Goal: Task Accomplishment & Management: Complete application form

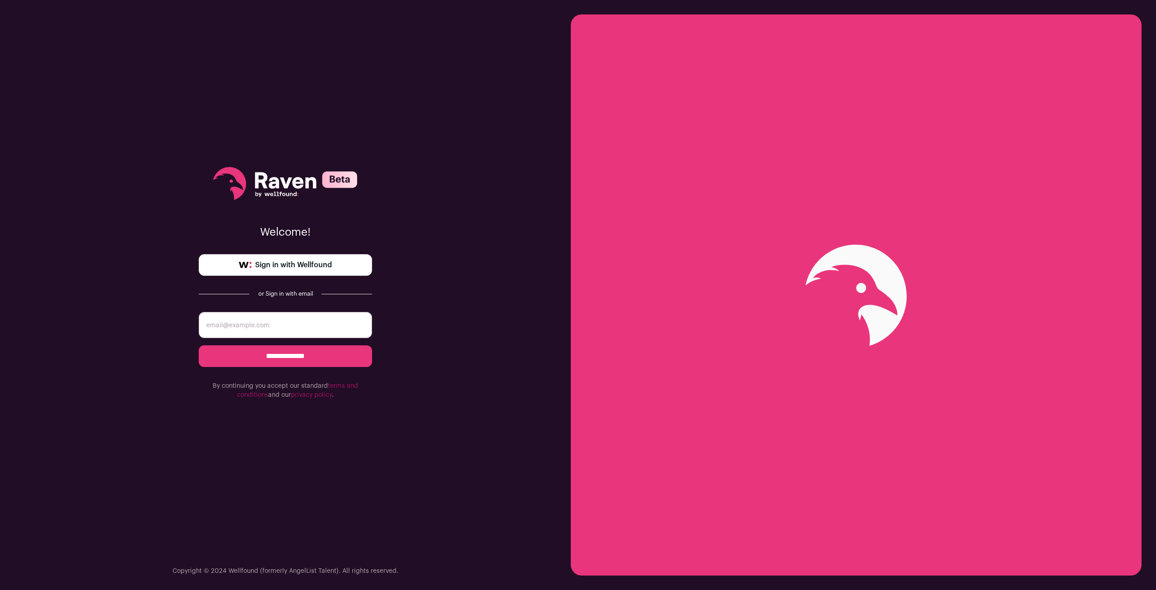
type input "gerardo@gerardobsd.com"
click at [500, 212] on div "**********" at bounding box center [285, 295] width 571 height 590
click at [308, 351] on input "**********" at bounding box center [285, 357] width 173 height 22
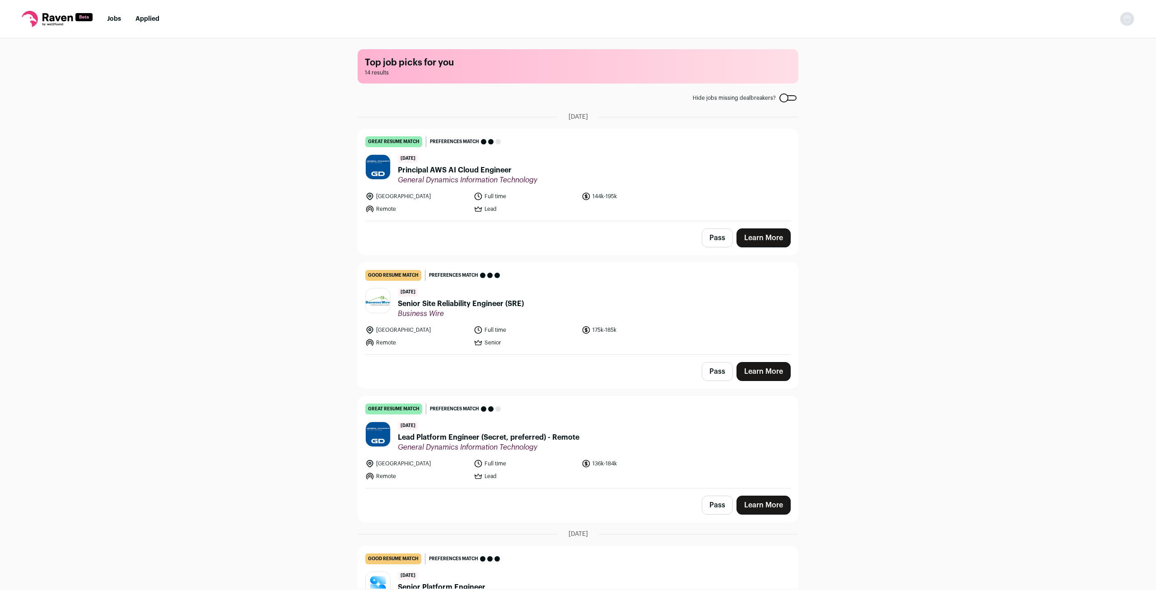
click at [917, 184] on div "Top job picks for you 14 results Hide jobs missing dealbreakers? September 30th…" at bounding box center [578, 313] width 1156 height 551
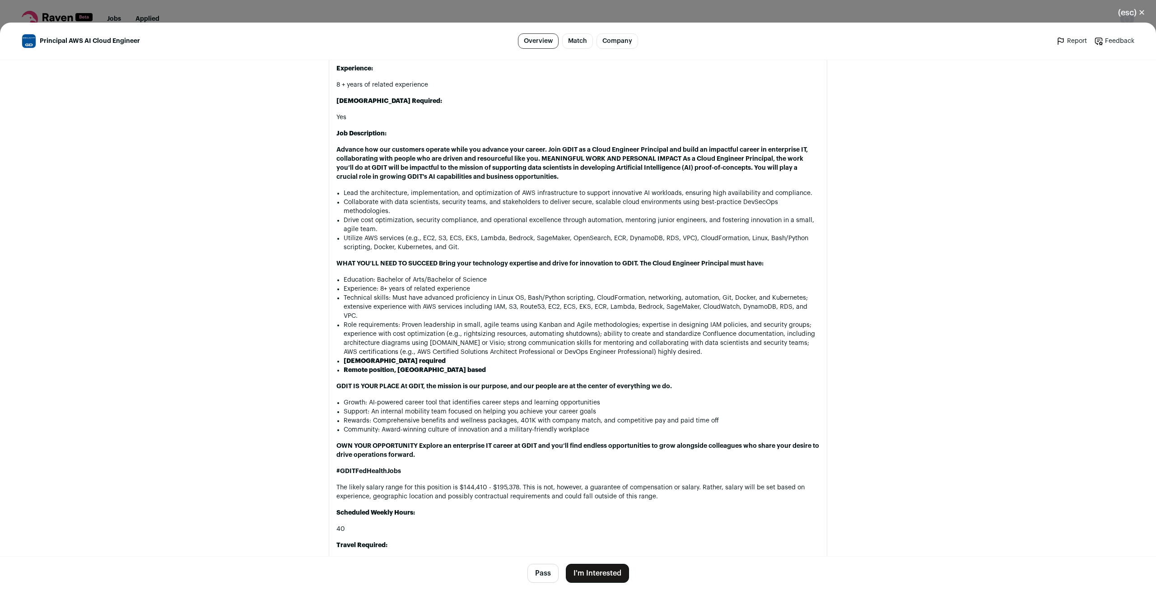
scroll to position [775, 0]
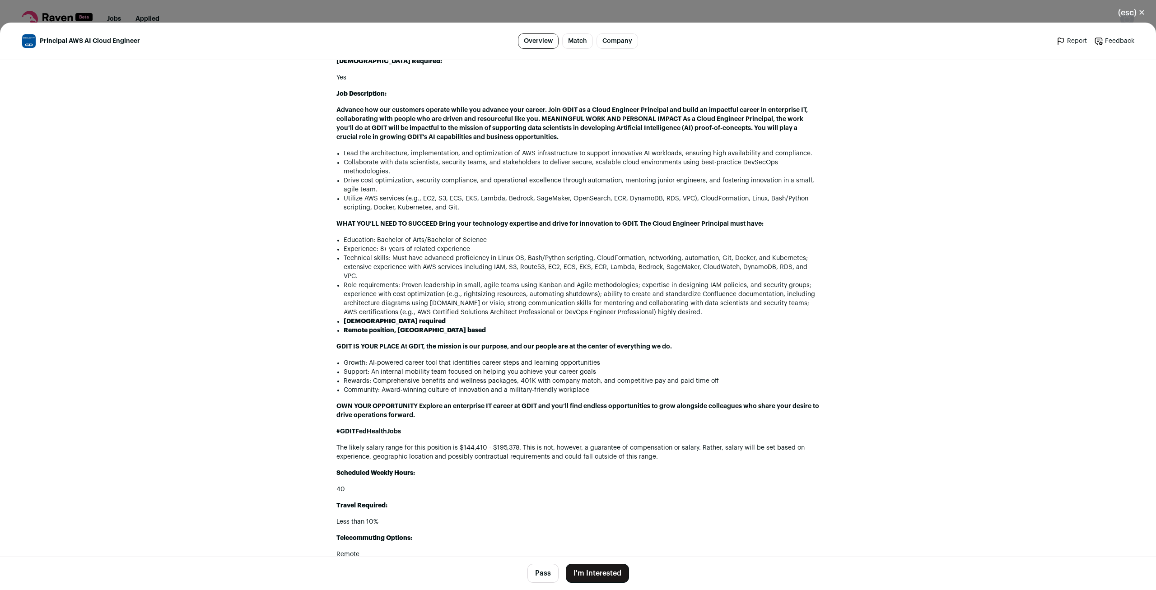
click at [897, 119] on main "Principal AWS AI Cloud Engineer Overview Match Company Report Feedback Report F…" at bounding box center [578, 307] width 1156 height 568
click at [883, 180] on main "Principal AWS AI Cloud Engineer Overview Match Company Report Feedback Report F…" at bounding box center [578, 307] width 1156 height 568
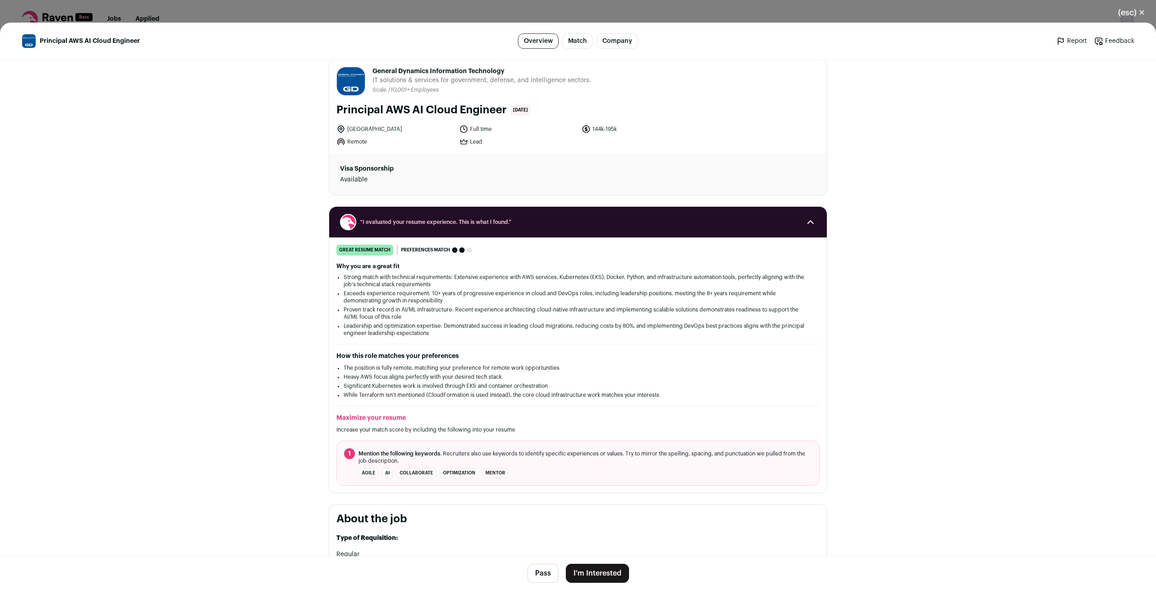
scroll to position [0, 0]
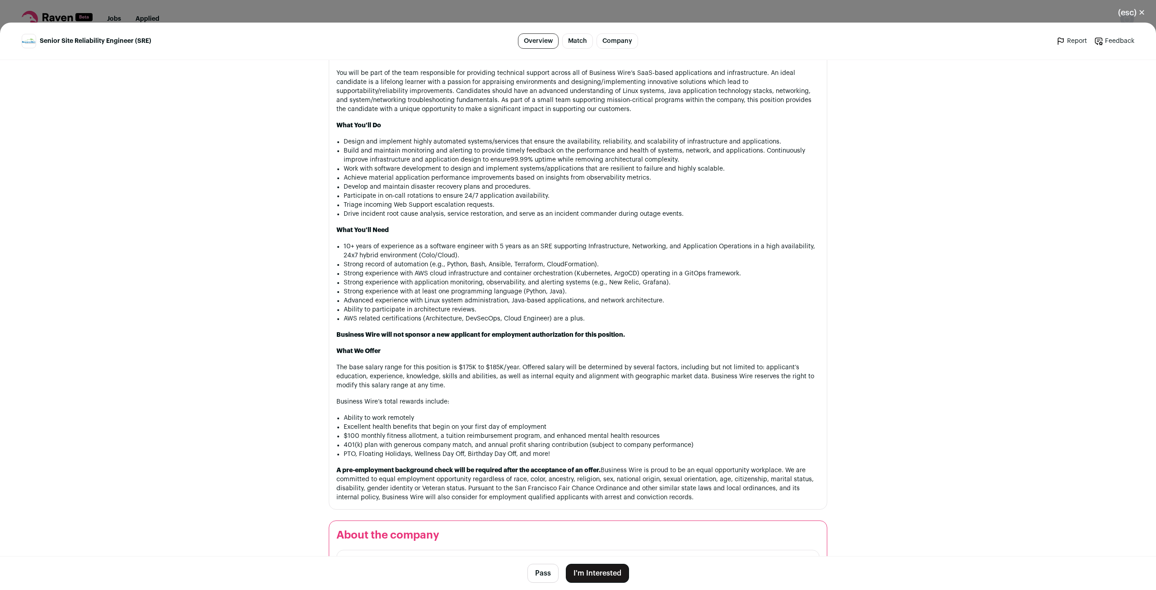
scroll to position [537, 0]
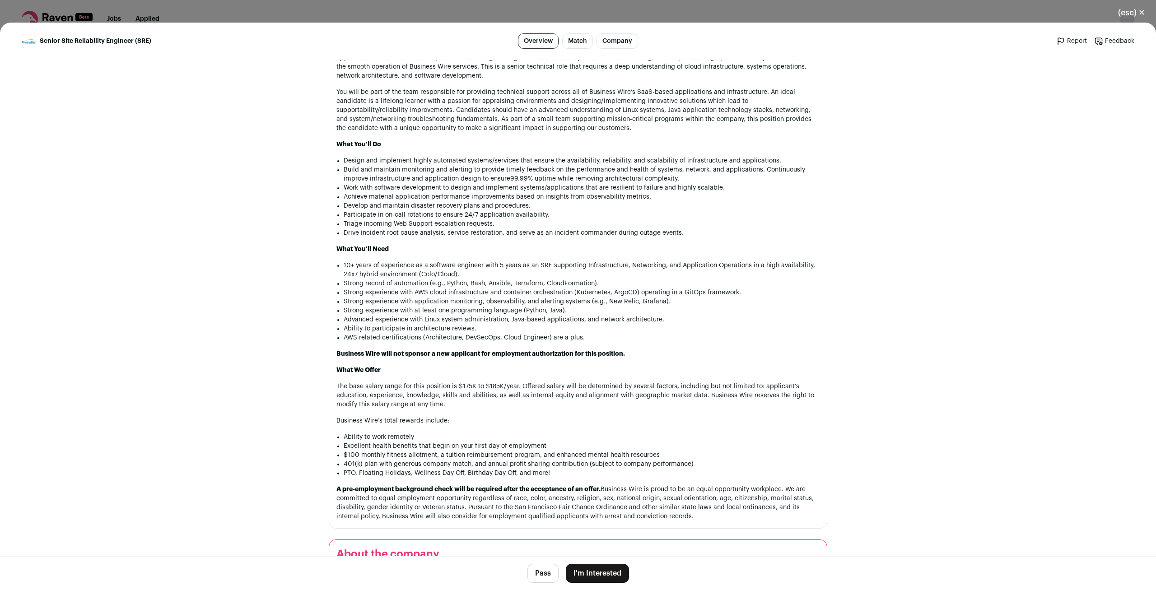
click at [295, 365] on main "Senior Site Reliability Engineer (SRE) Overview Match Company Report Feedback R…" at bounding box center [578, 307] width 1156 height 568
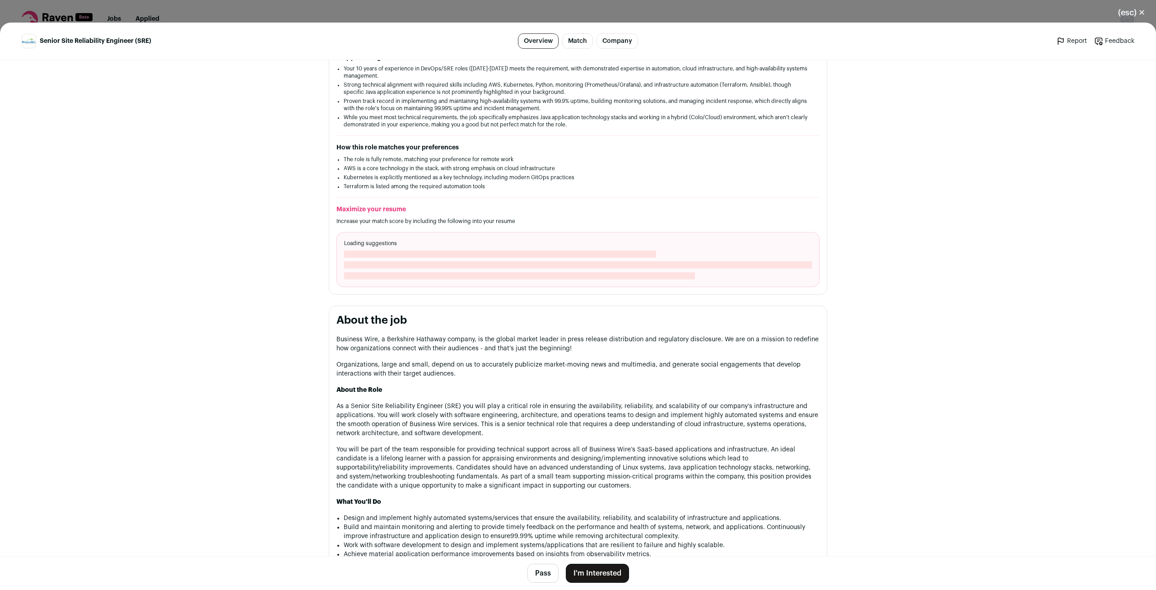
scroll to position [0, 0]
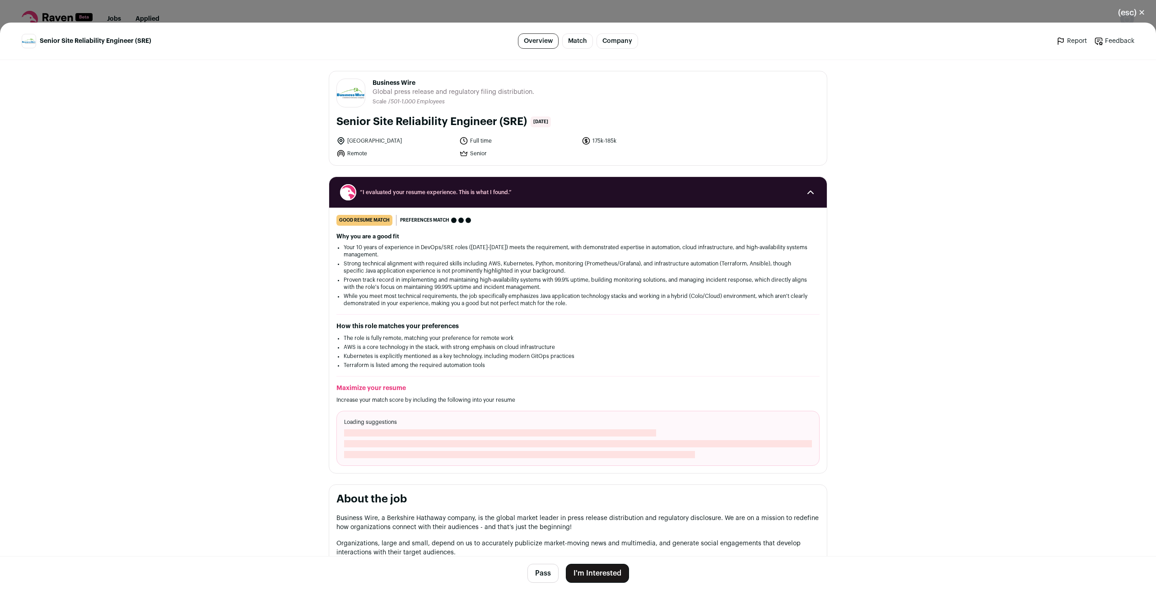
click at [295, 366] on main "Senior Site Reliability Engineer (SRE) Overview Match Company Report Feedback R…" at bounding box center [578, 307] width 1156 height 568
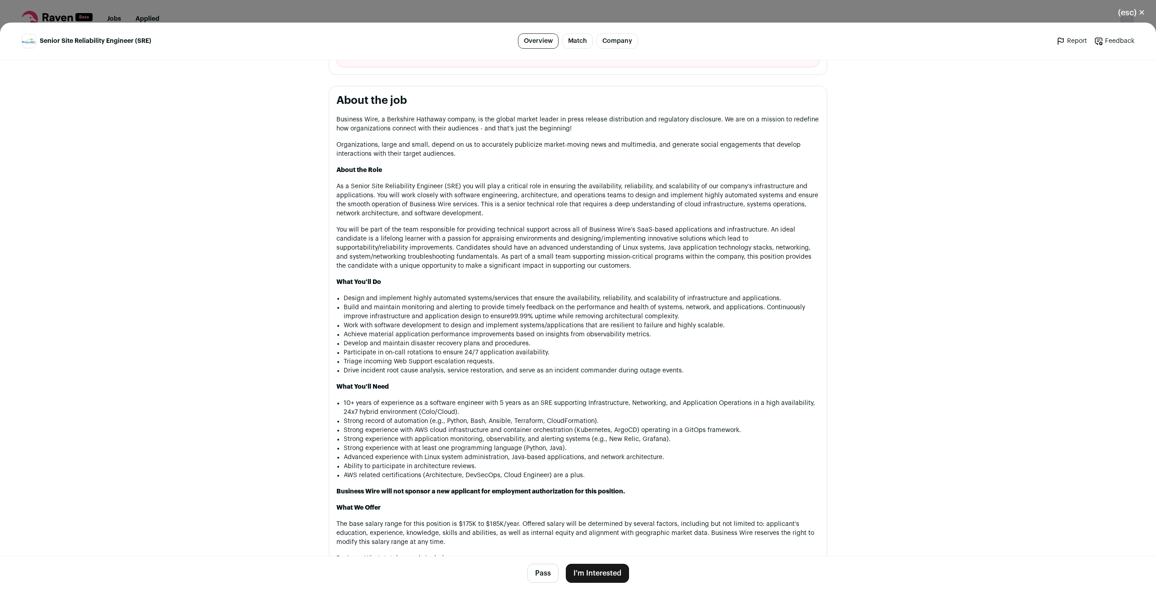
scroll to position [417, 0]
click at [604, 574] on button "I'm Interested" at bounding box center [597, 573] width 63 height 19
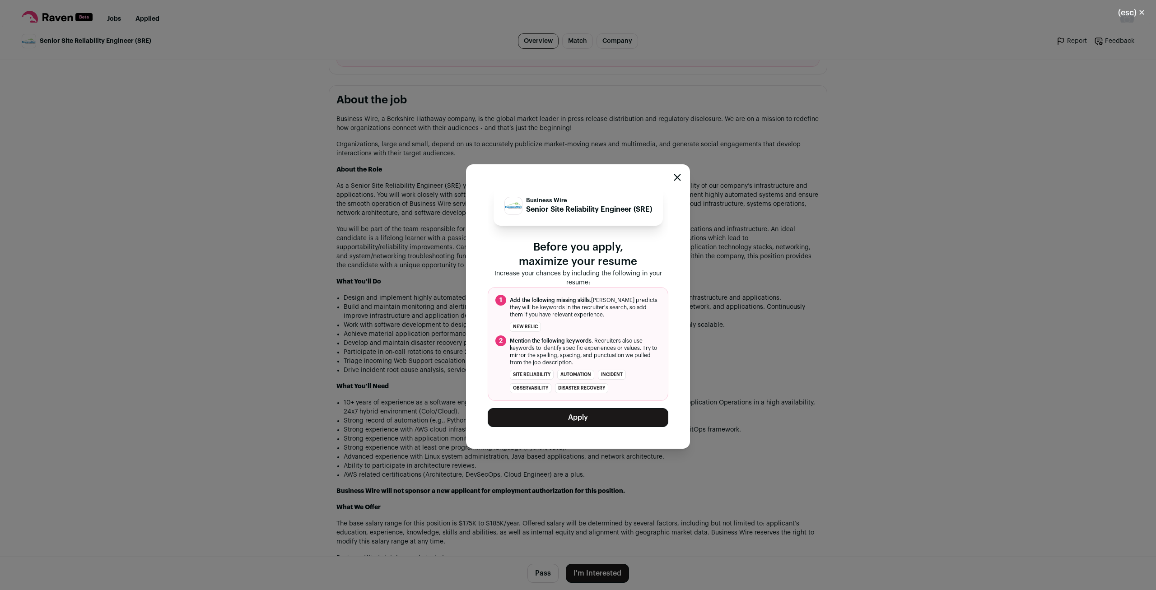
click at [605, 420] on button "Apply" at bounding box center [578, 417] width 181 height 19
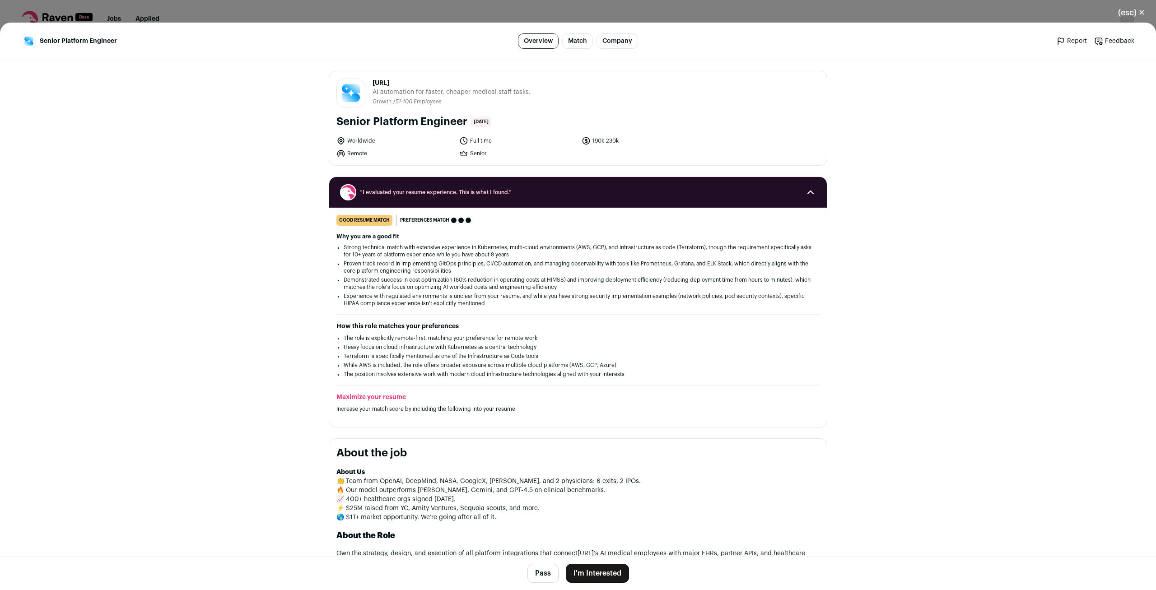
click at [681, 325] on h2 "How this role matches your preferences" at bounding box center [577, 326] width 483 height 9
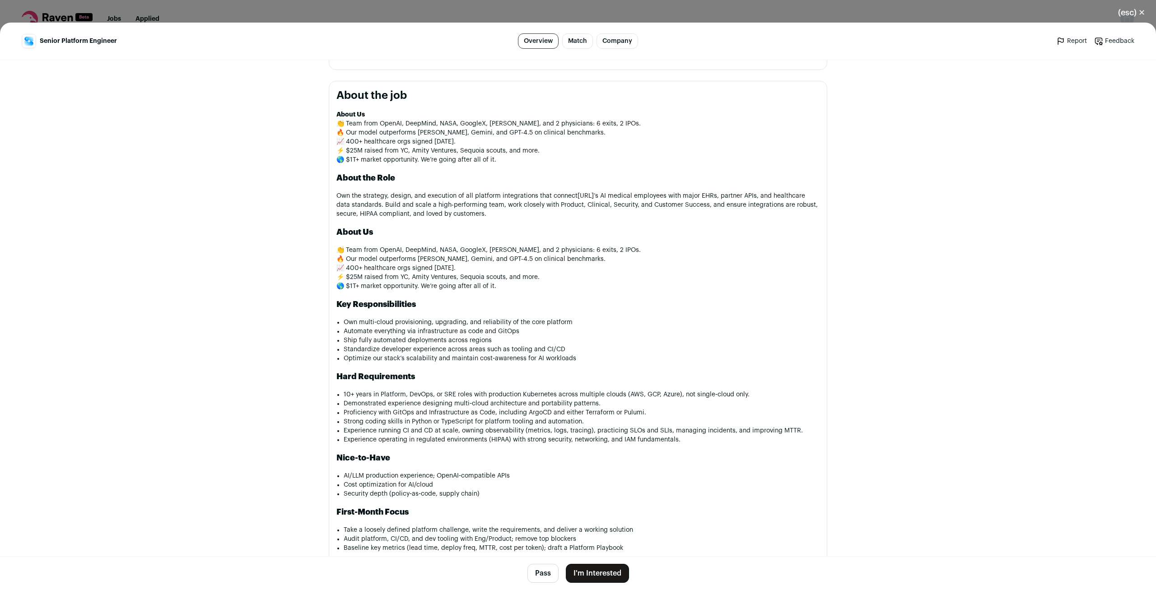
scroll to position [596, 0]
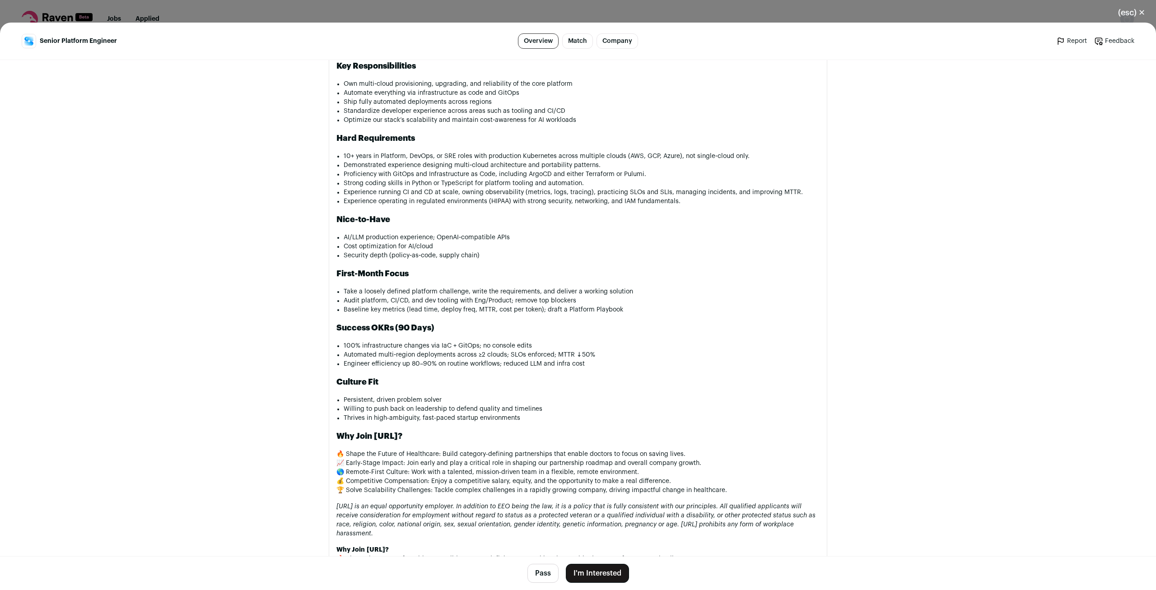
click at [661, 405] on div "About Us 👏 Team from OpenAI, DeepMind, NASA, GoogleX, [PERSON_NAME], and 2 phys…" at bounding box center [577, 257] width 483 height 771
click at [597, 578] on button "I'm Interested" at bounding box center [597, 573] width 63 height 19
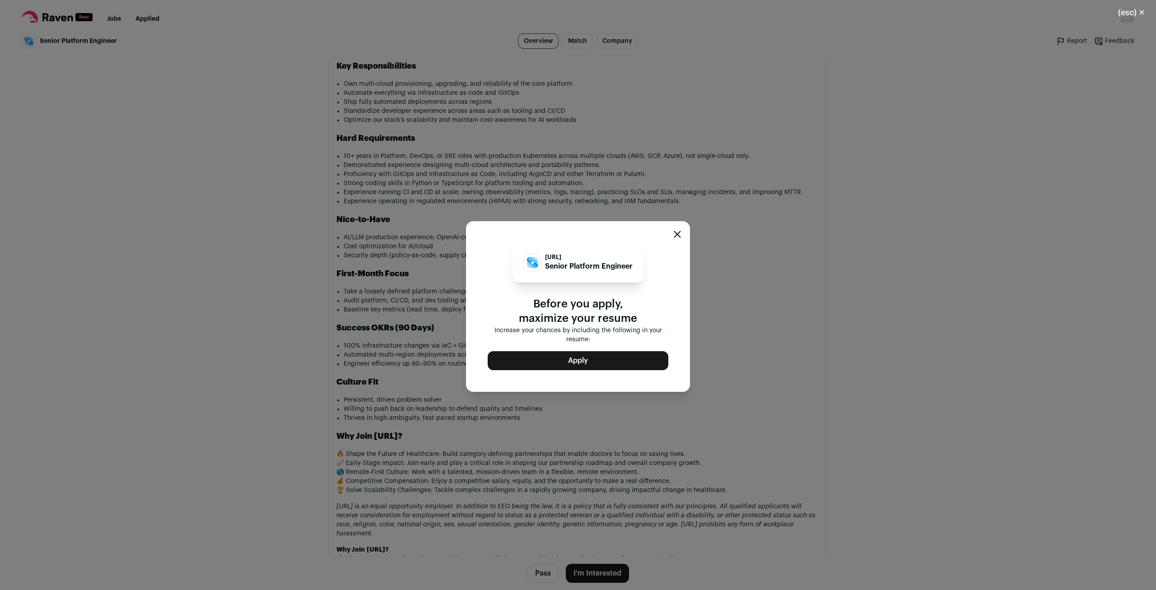
click at [607, 362] on button "Apply" at bounding box center [578, 360] width 181 height 19
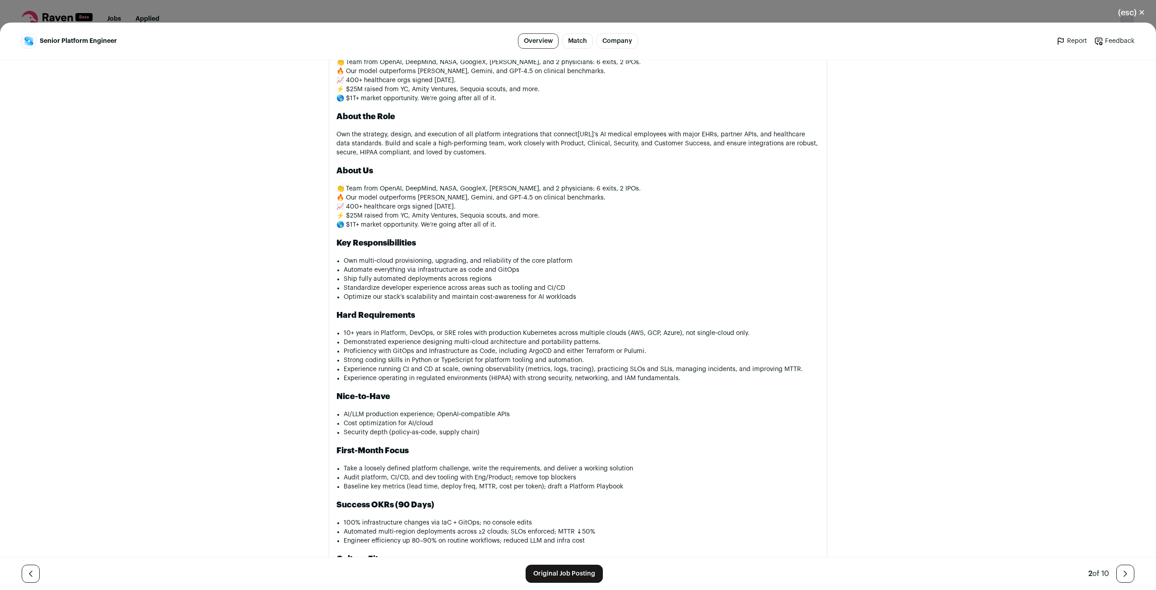
scroll to position [596, 0]
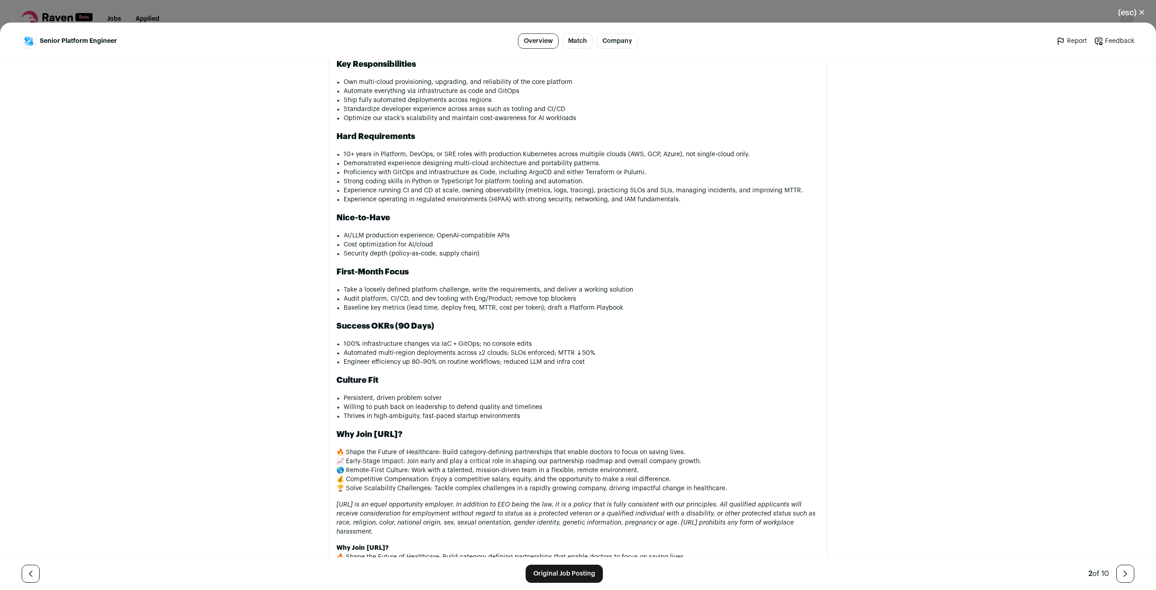
click at [735, 358] on li "Automated multi‑region deployments across ≥2 clouds; SLOs enforced; MTTR ↓50%" at bounding box center [582, 353] width 476 height 9
click at [966, 442] on div "Senior Platform Engineer Overview Match Company Report Feedback Report Feedback…" at bounding box center [578, 307] width 1156 height 568
